Goal: Task Accomplishment & Management: Complete application form

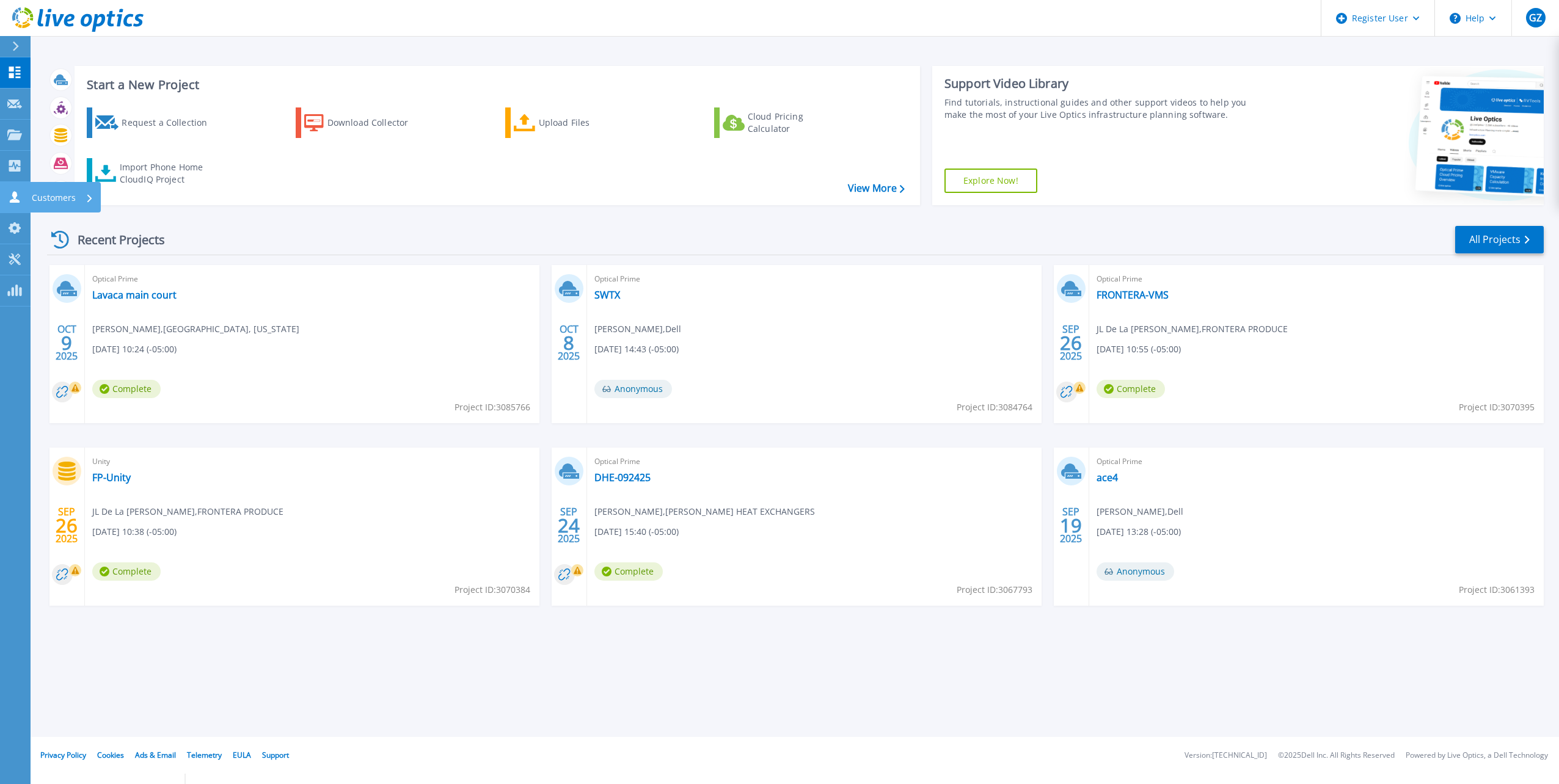
click at [12, 195] on icon at bounding box center [15, 197] width 10 height 11
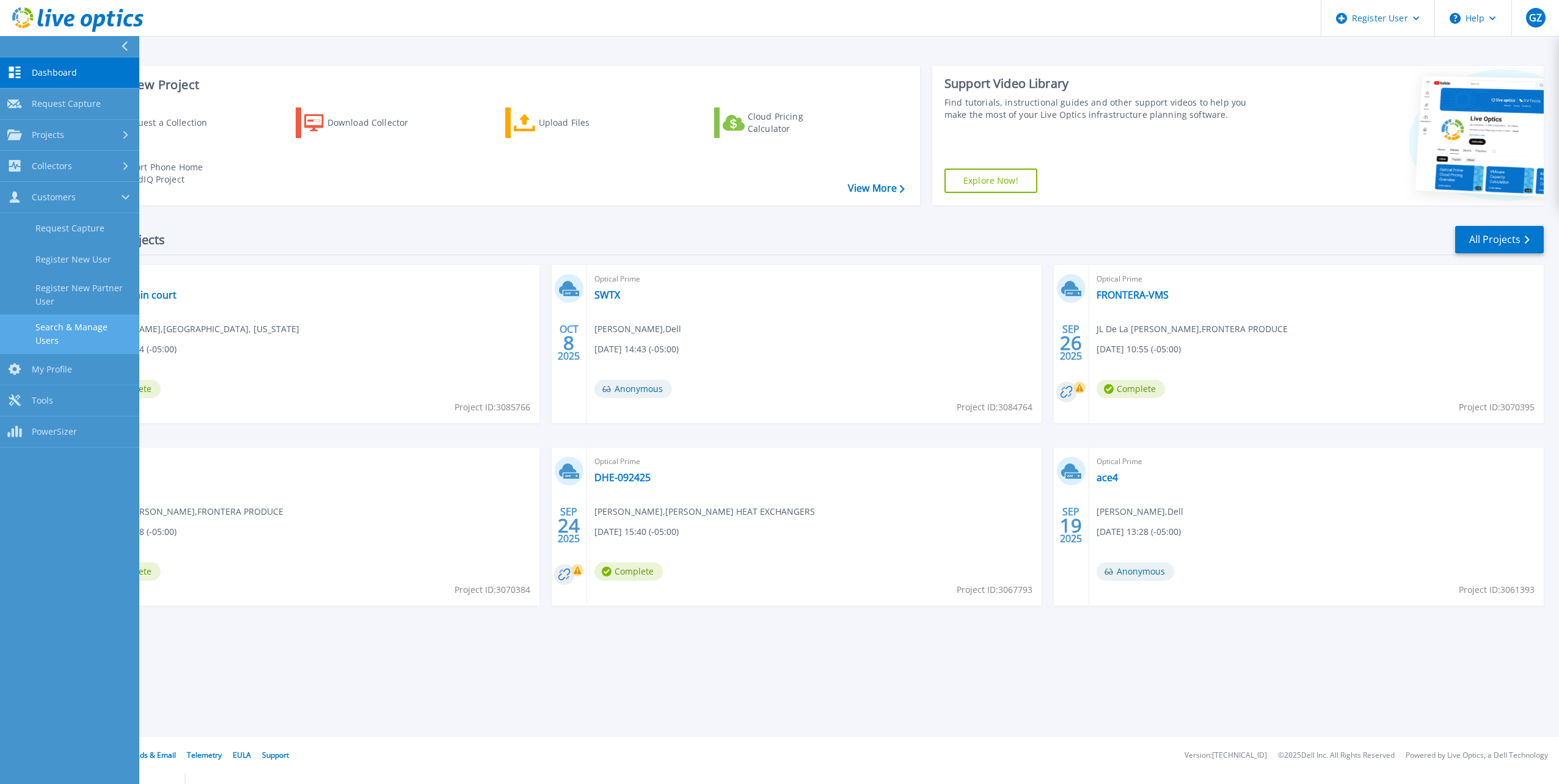
click at [92, 318] on link "Search & Manage Users" at bounding box center [70, 334] width 139 height 39
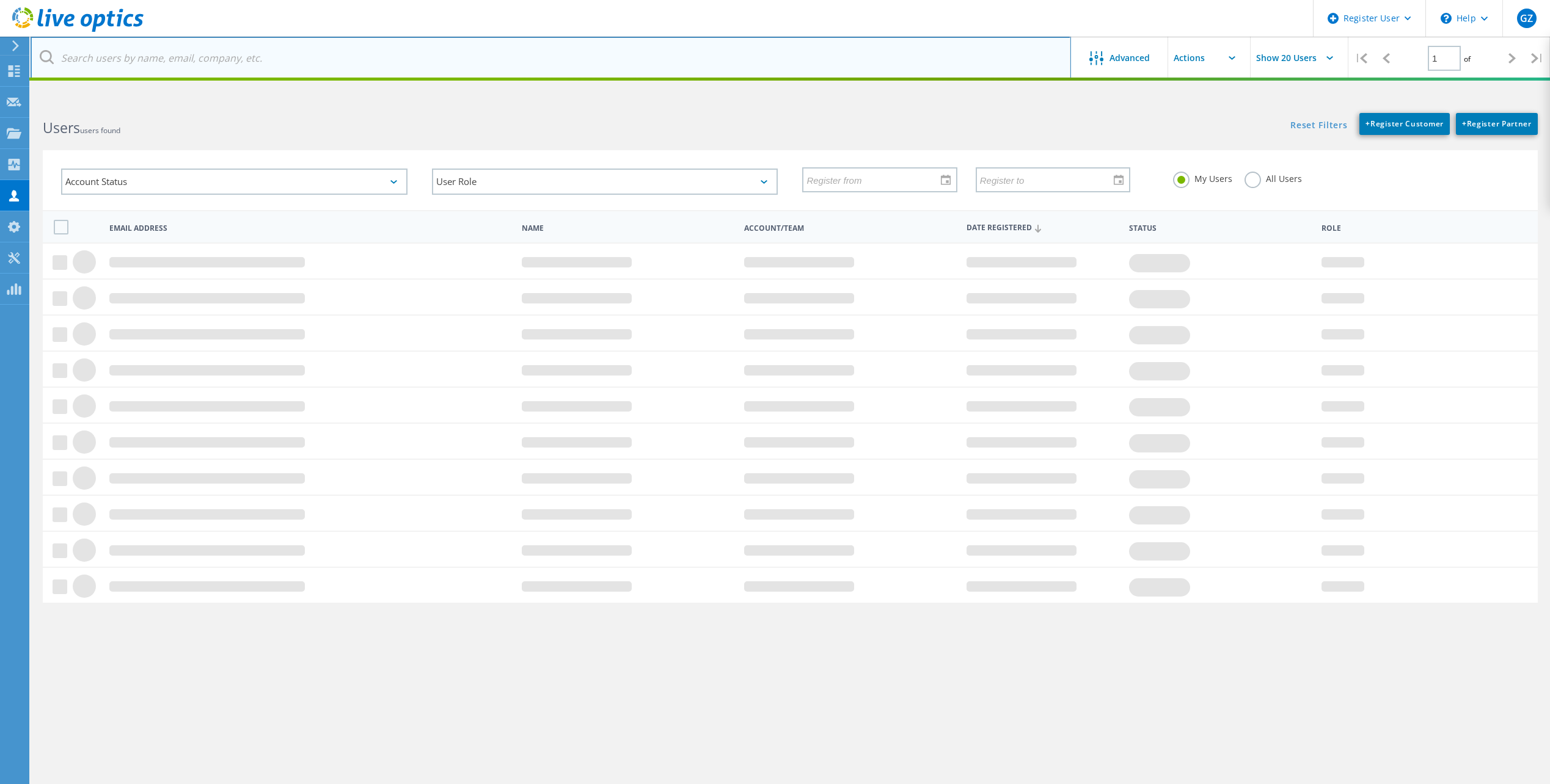
click at [232, 66] on input "text" at bounding box center [551, 58] width 1041 height 43
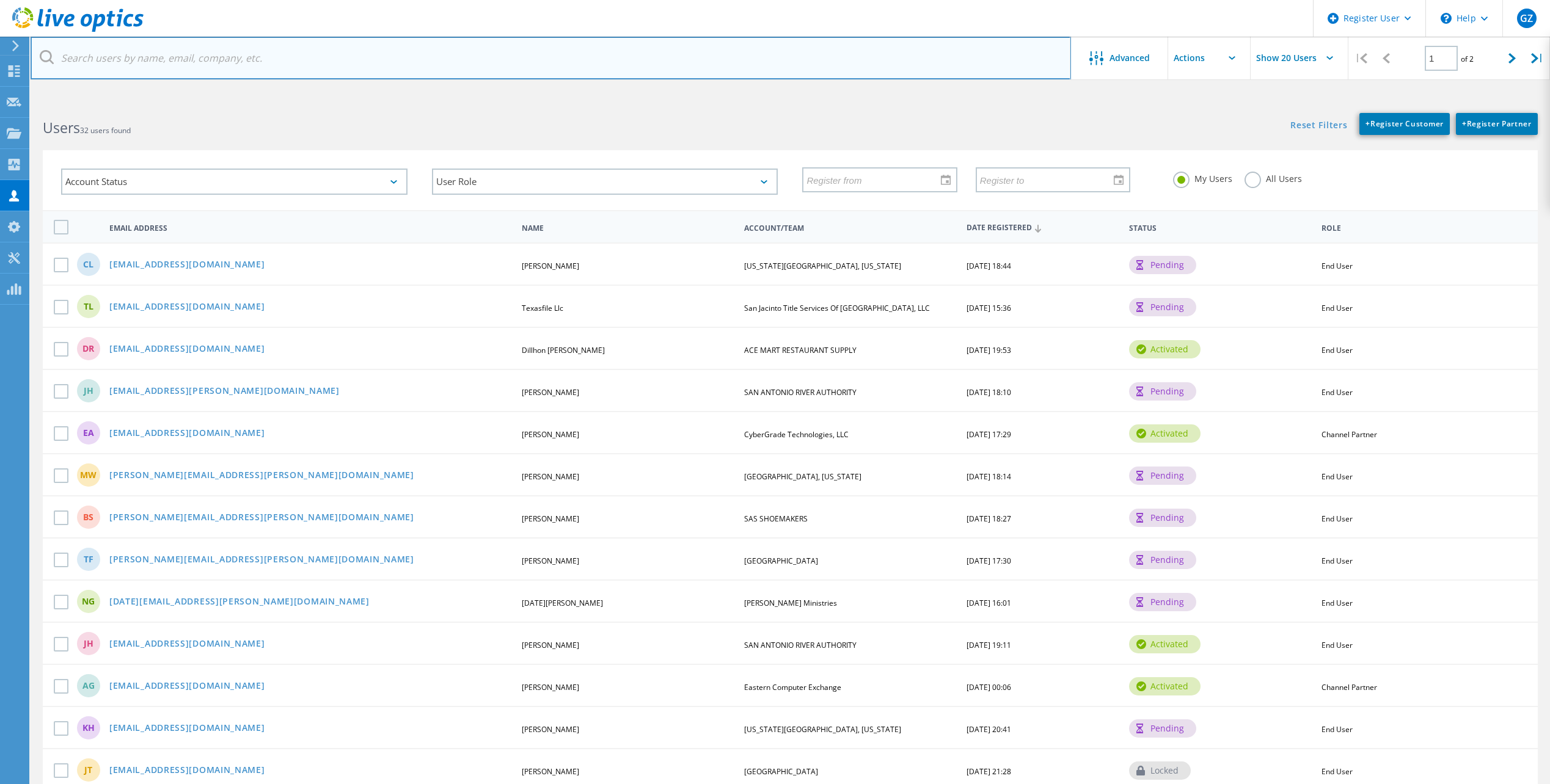
paste input "imendez@Family-service.org"
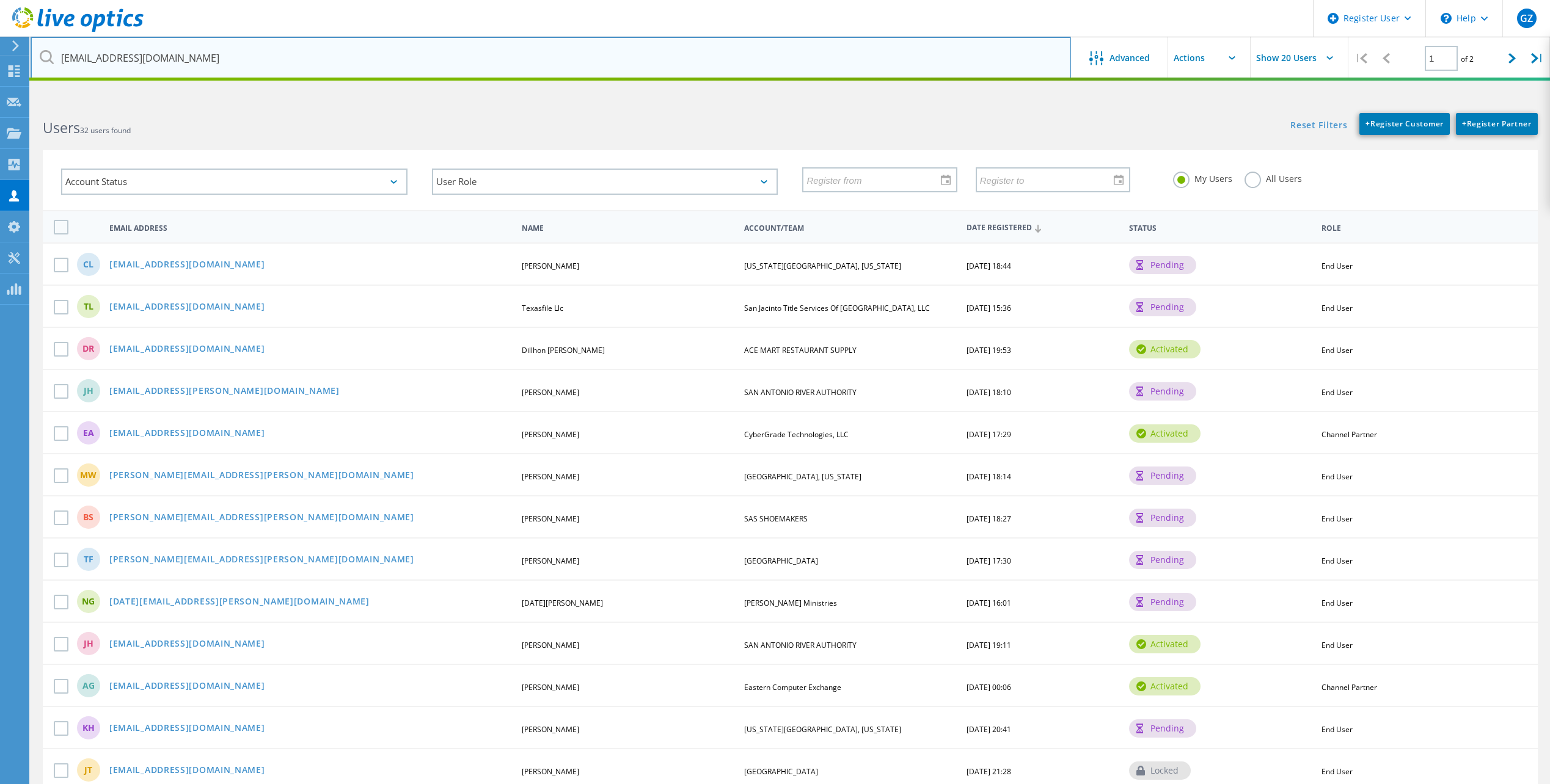
type input "imendez@Family-service.org"
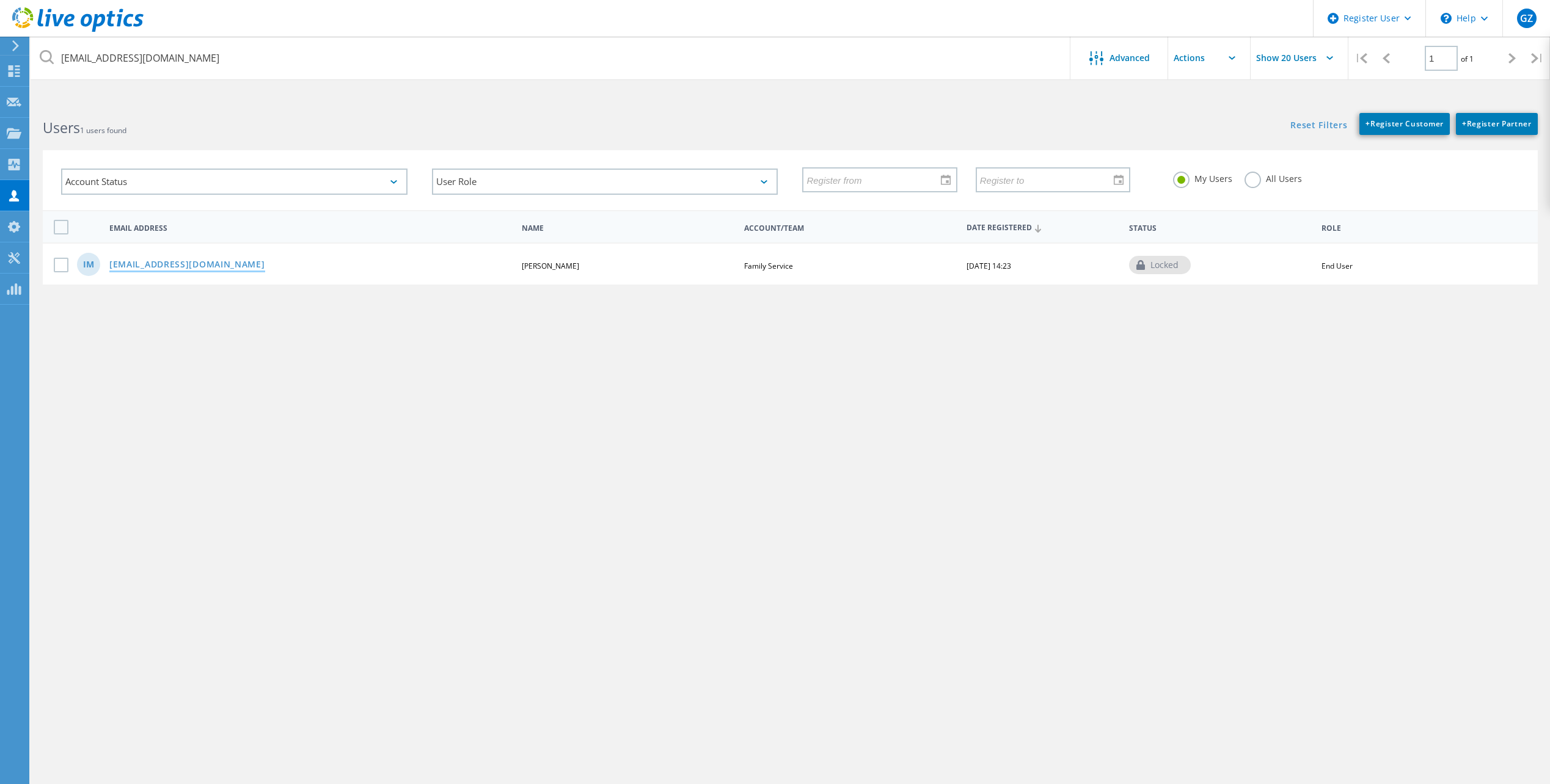
click at [220, 265] on link "imendez@family-service.org" at bounding box center [188, 265] width 156 height 10
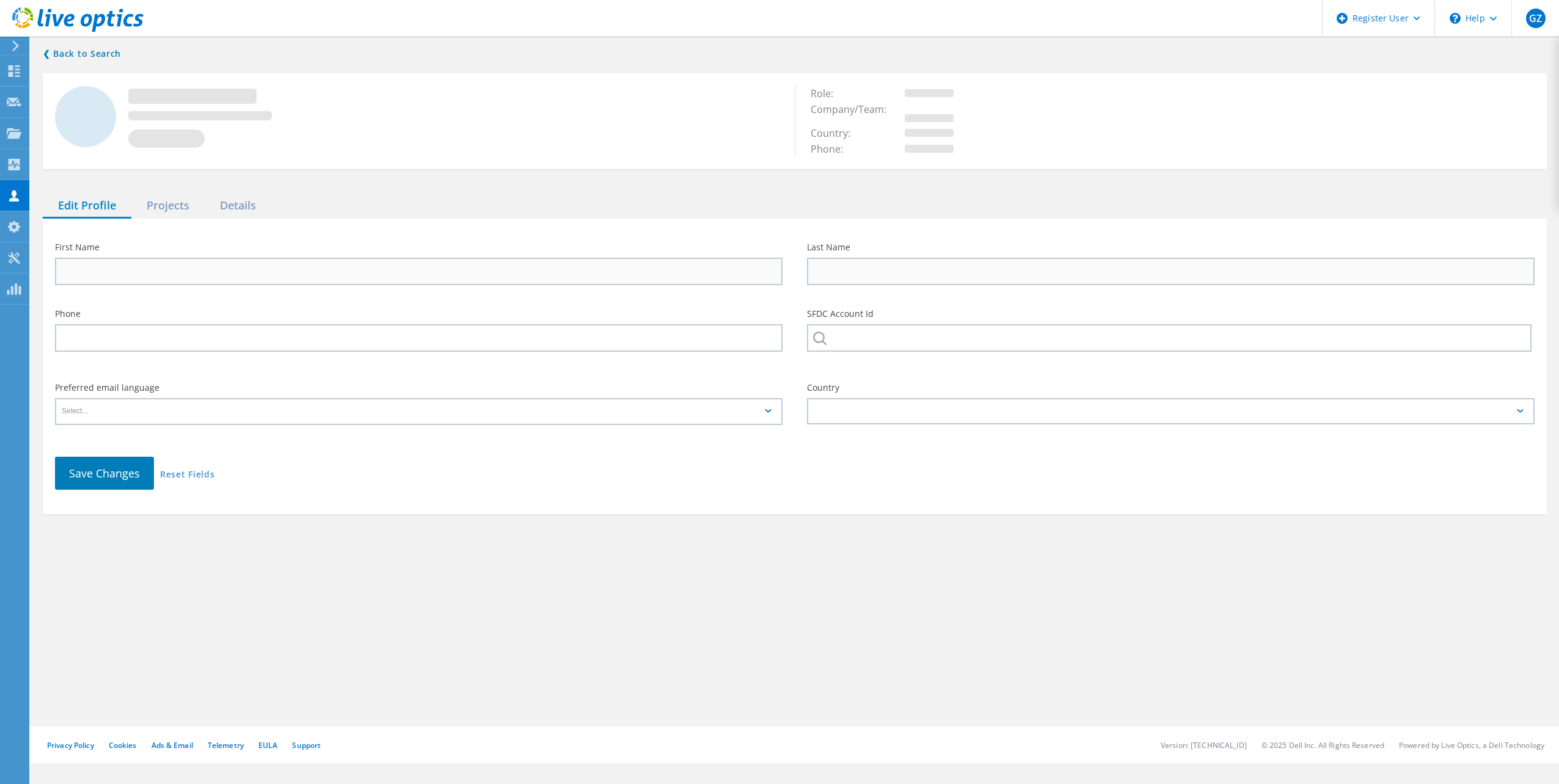
type input "Ian"
type input "Mendez"
type input "Family Service"
type input "English"
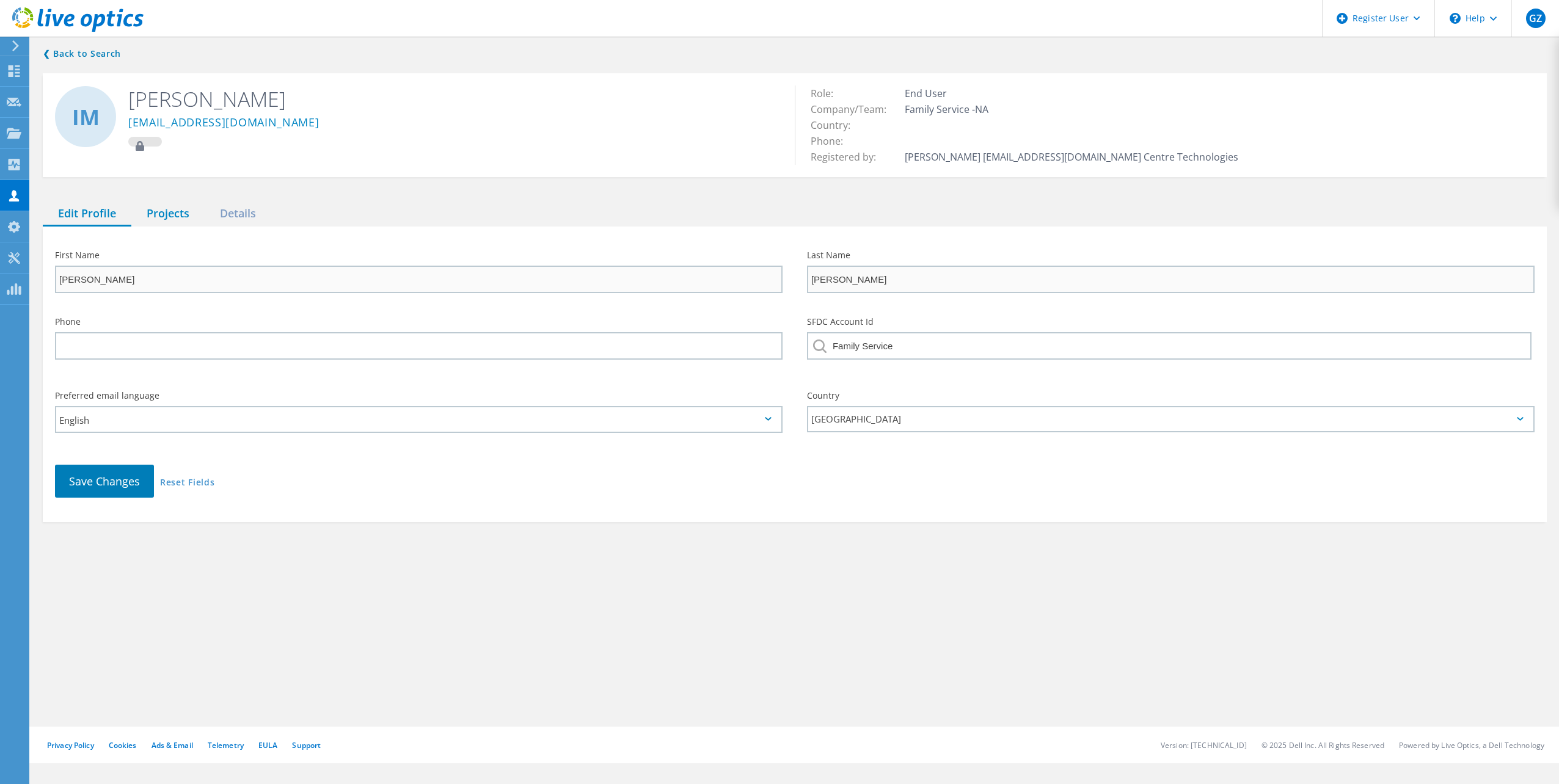
click at [187, 215] on div "Projects" at bounding box center [167, 214] width 73 height 25
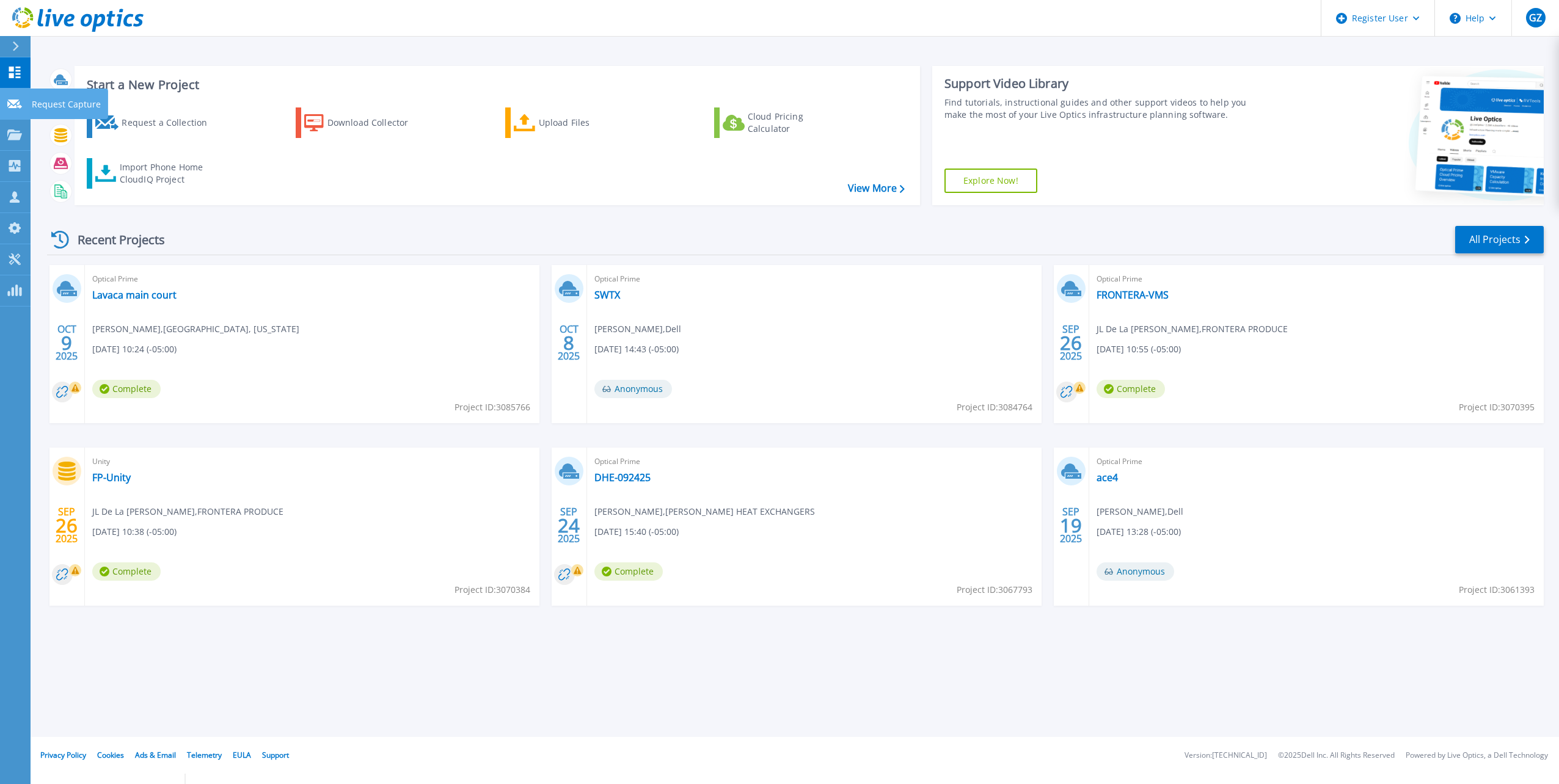
click at [17, 108] on icon at bounding box center [15, 104] width 15 height 9
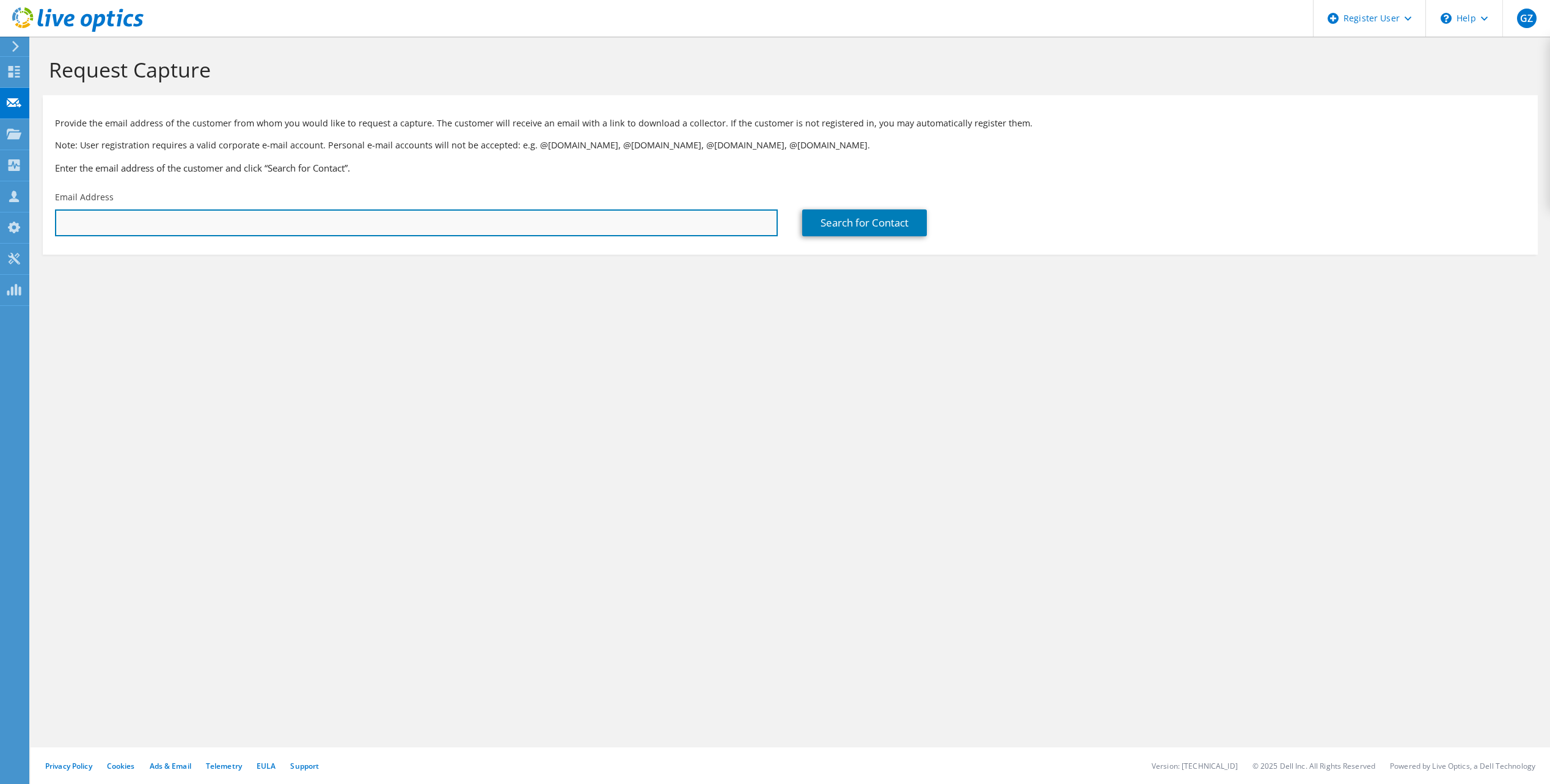
click at [179, 232] on input "text" at bounding box center [416, 223] width 723 height 27
paste input "[EMAIL_ADDRESS][DOMAIN_NAME]"
type input "[EMAIL_ADDRESS][DOMAIN_NAME]"
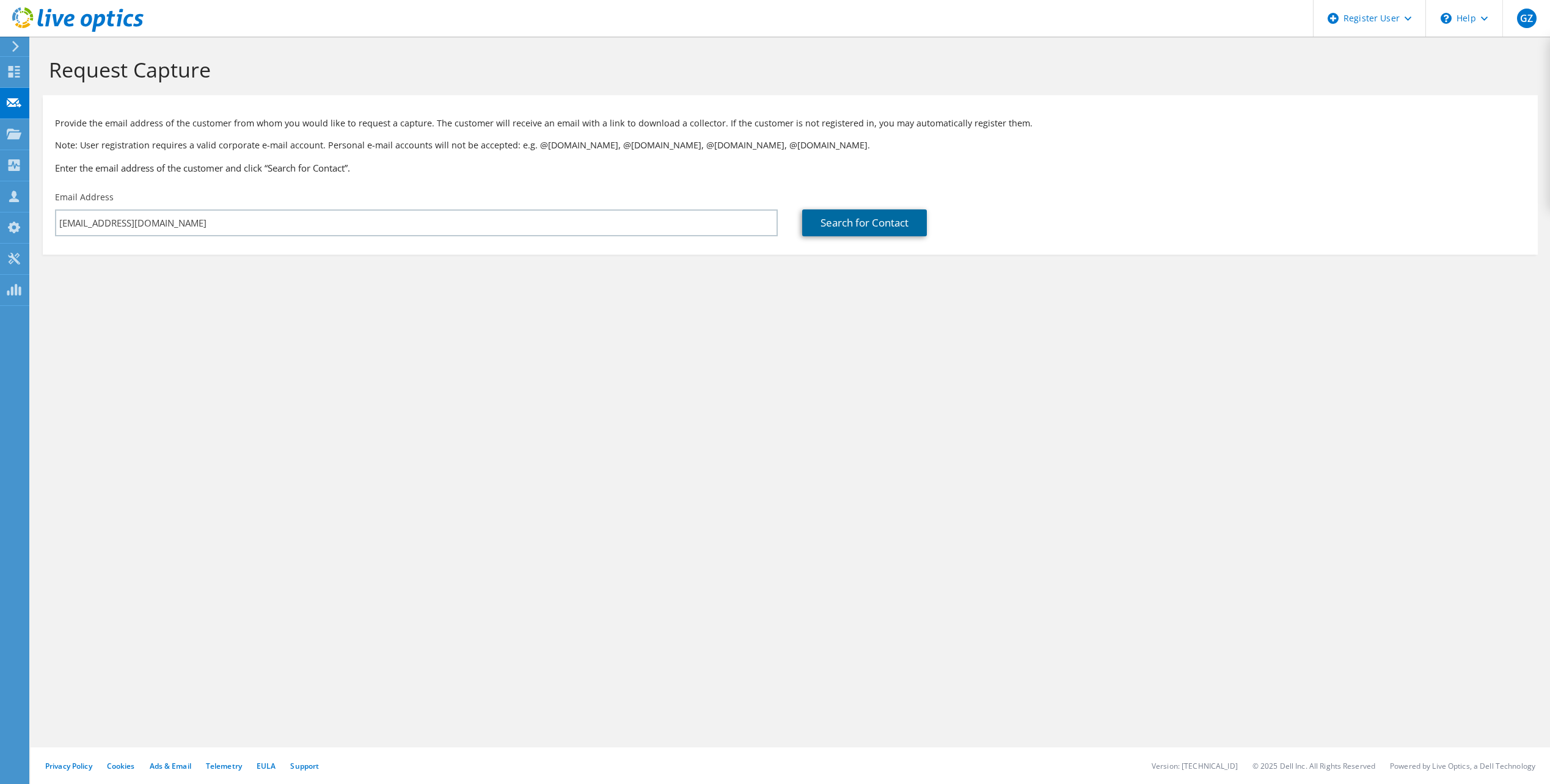
click at [853, 216] on link "Search for Contact" at bounding box center [864, 223] width 125 height 27
type input "DIMMIT COUNTY MEMORIAL HOSPIT [PTG RSR]"
type input "[PERSON_NAME]"
type input "[GEOGRAPHIC_DATA]"
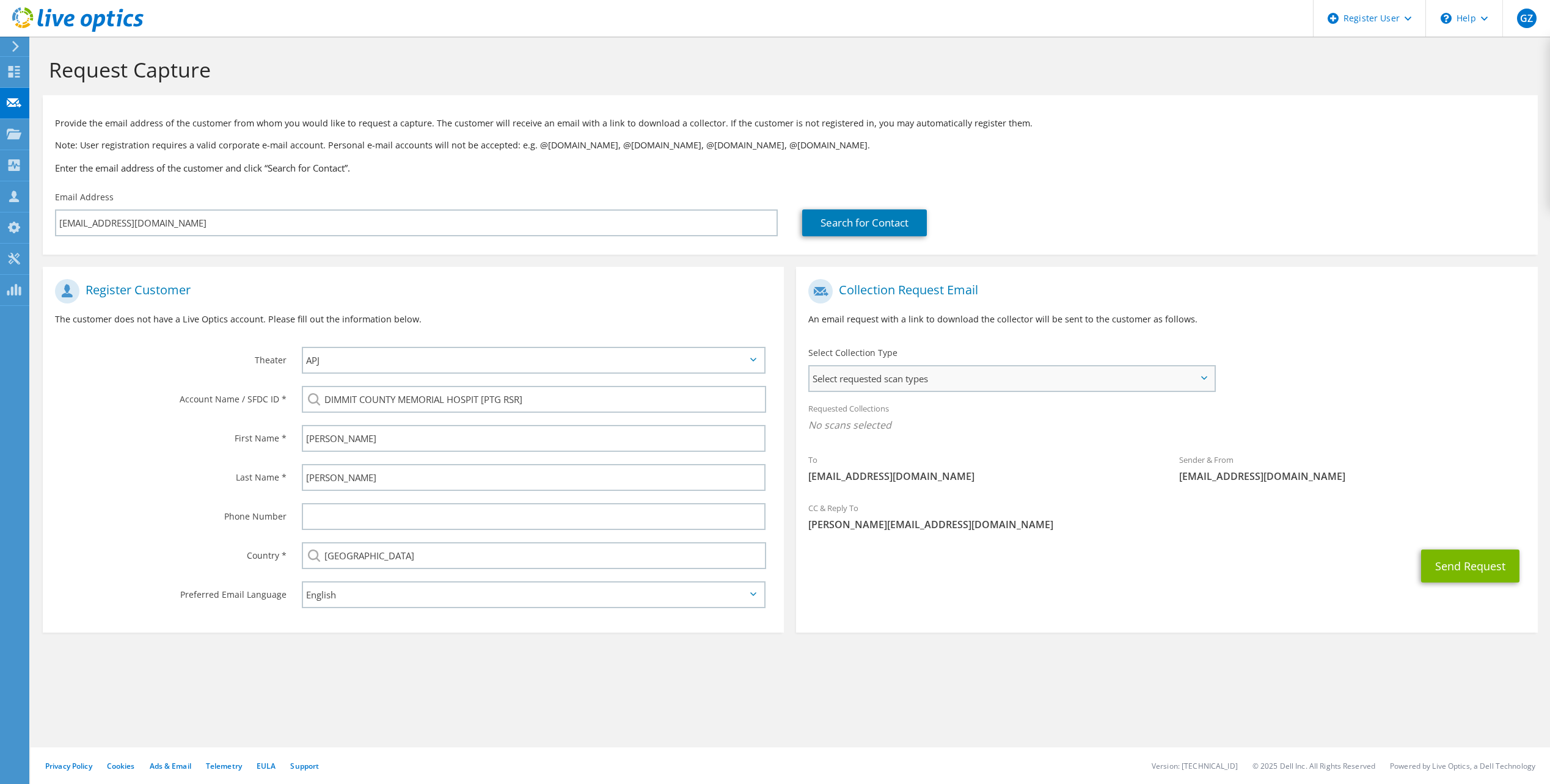
click at [927, 378] on span "Select requested scan types" at bounding box center [1011, 378] width 404 height 24
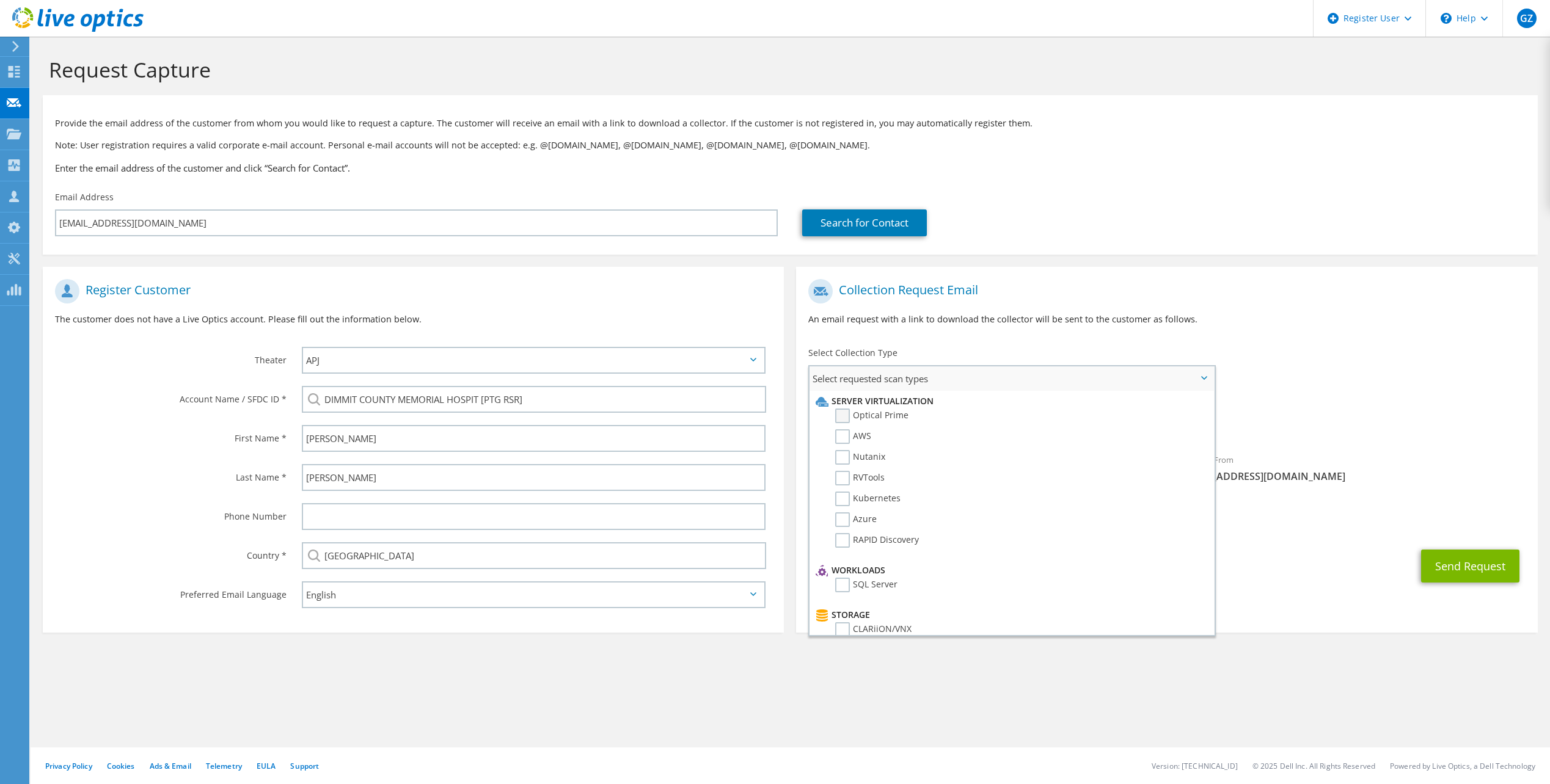
click at [888, 411] on label "Optical Prime" at bounding box center [872, 416] width 73 height 15
click at [0, 0] on input "Optical Prime" at bounding box center [0, 0] width 0 height 0
click at [1323, 370] on div "To [EMAIL_ADDRESS][DOMAIN_NAME] Sender & From [EMAIL_ADDRESS][DOMAIN_NAME]" at bounding box center [1166, 385] width 741 height 226
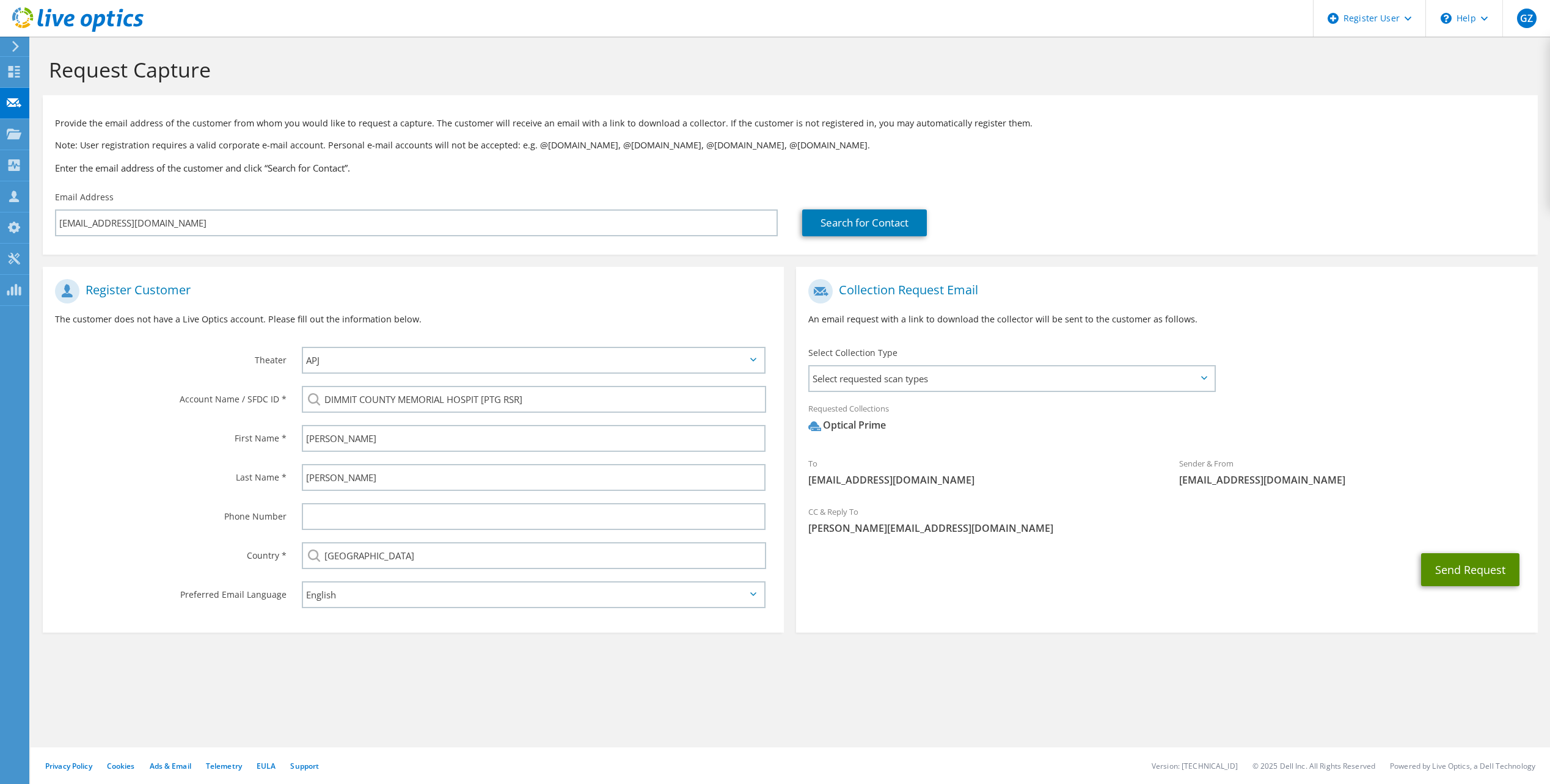
click at [1481, 579] on button "Send Request" at bounding box center [1470, 570] width 99 height 33
